Goal: Find specific page/section: Find specific page/section

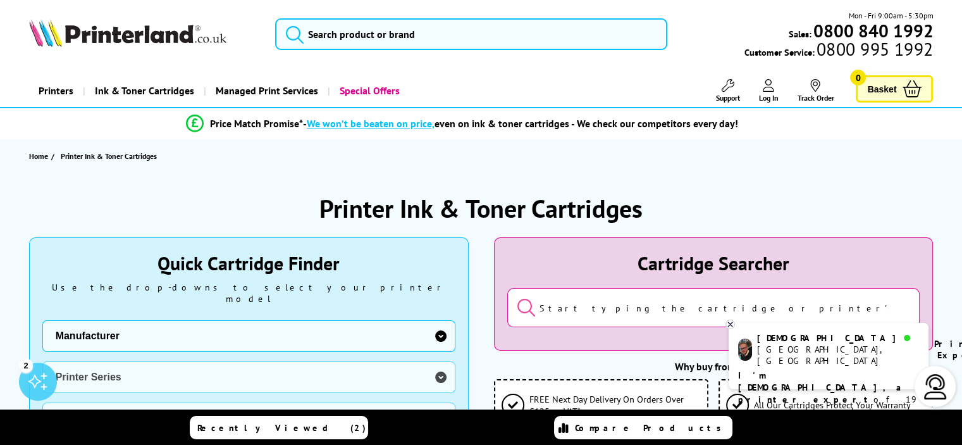
click at [441, 327] on select "Manufacturer Brother Canon Cubify Dell Dymo Epson HP Kodak Konica Minolta Kyoce…" at bounding box center [248, 336] width 413 height 32
select select "12603"
click at [42, 320] on select "Manufacturer Brother Canon Cubify Dell Dymo Epson HP Kodak Konica Minolta Kyoce…" at bounding box center [248, 336] width 413 height 32
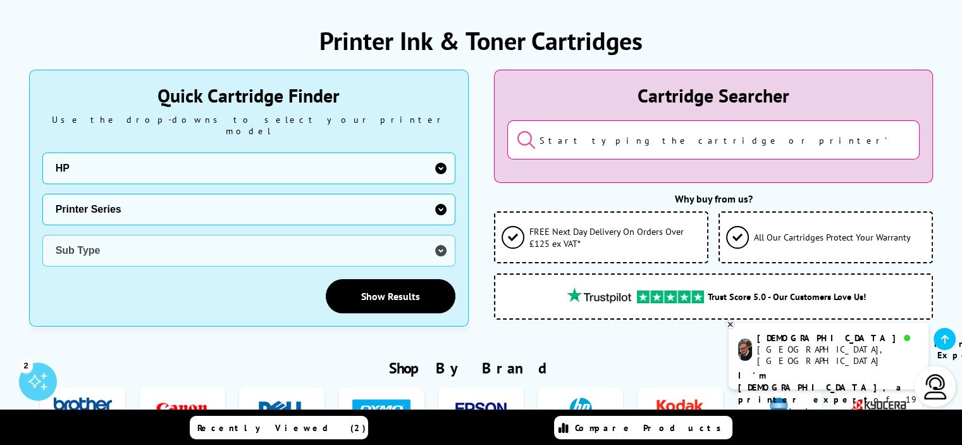
scroll to position [190, 0]
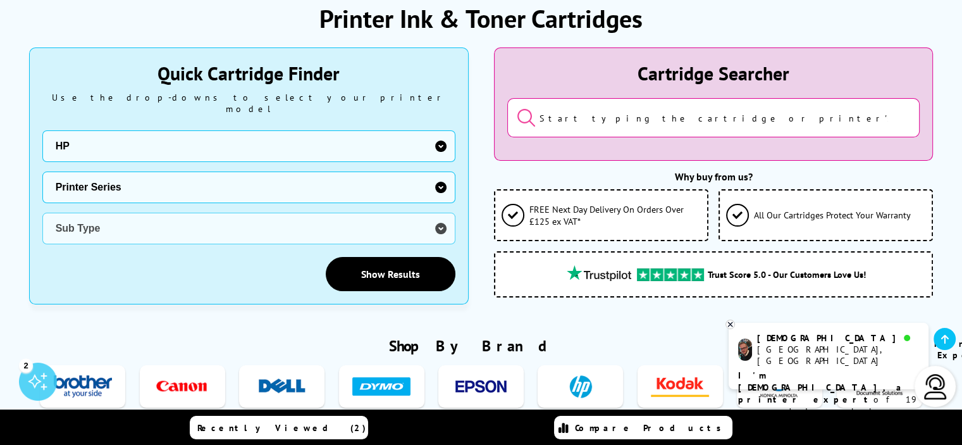
click at [442, 174] on select "Printer Series AMP Colour Copier DesignJet DeskJet ENVY Series Fax Machine Offi…" at bounding box center [248, 187] width 413 height 32
select select "33290"
click at [42, 171] on select "Printer Series AMP Colour Copier DesignJet DeskJet ENVY Series Fax Machine Offi…" at bounding box center [248, 187] width 413 height 32
click at [443, 213] on select "Sub Type HP 500 MFP M525 HP 600 M601 HP 600 M602 HP 600 M603 HP 700 M712 HP 800…" at bounding box center [248, 229] width 413 height 32
click at [262, 278] on div "Show Results" at bounding box center [248, 274] width 413 height 34
